Goal: Task Accomplishment & Management: Manage account settings

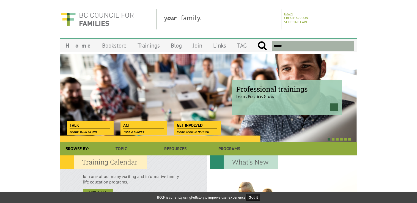
click at [291, 13] on link "Login" at bounding box center [288, 14] width 9 height 4
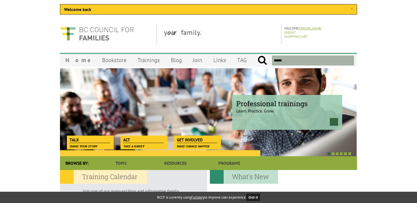
click at [306, 29] on link "Teanna Perry" at bounding box center [309, 28] width 23 height 4
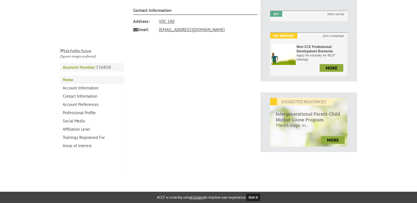
scroll to position [150, 0]
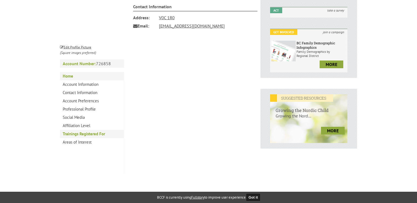
click at [79, 136] on link "Trainings Registered For" at bounding box center [92, 134] width 64 height 8
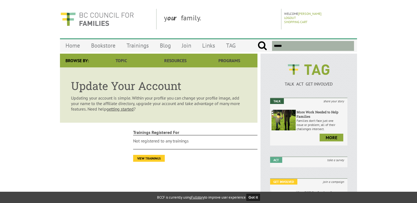
click at [144, 159] on link "View Trainings" at bounding box center [149, 158] width 32 height 7
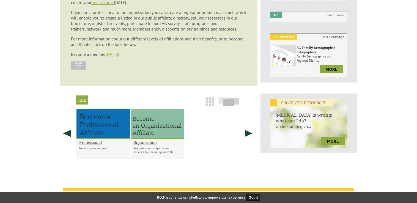
scroll to position [150, 0]
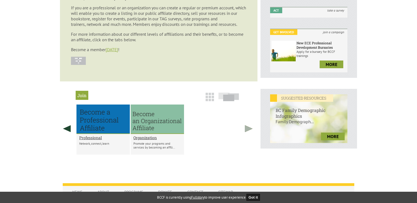
click at [249, 131] on link at bounding box center [249, 129] width 14 height 48
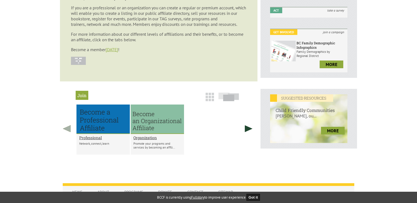
click at [67, 130] on link at bounding box center [67, 129] width 14 height 48
click at [66, 130] on link at bounding box center [67, 129] width 14 height 48
click at [108, 51] on link "today" at bounding box center [112, 50] width 12 height 6
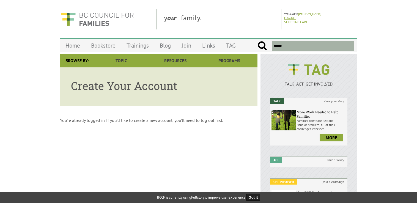
click at [291, 18] on link "Logout" at bounding box center [290, 18] width 12 height 4
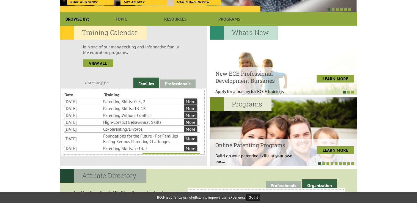
scroll to position [130, 0]
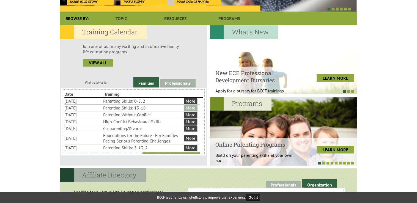
click at [193, 109] on link "More" at bounding box center [190, 108] width 13 height 6
